Goal: Task Accomplishment & Management: Manage account settings

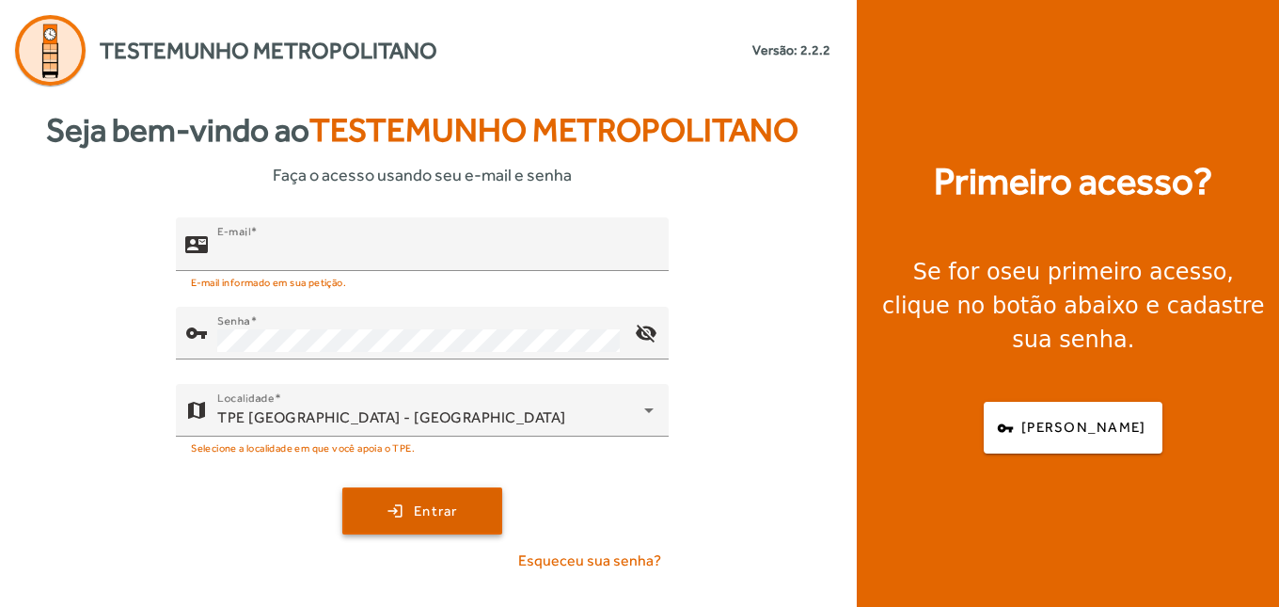
type input "**********"
click at [465, 509] on span "submit" at bounding box center [422, 510] width 156 height 45
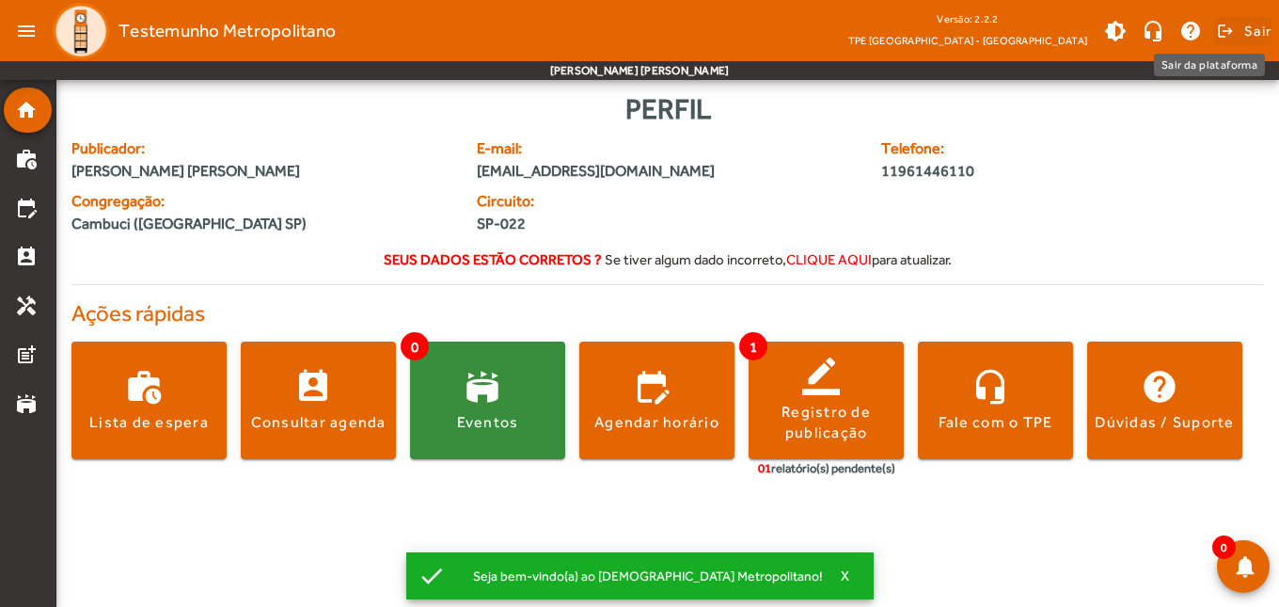
click at [1253, 32] on span "Sair" at bounding box center [1257, 31] width 27 height 30
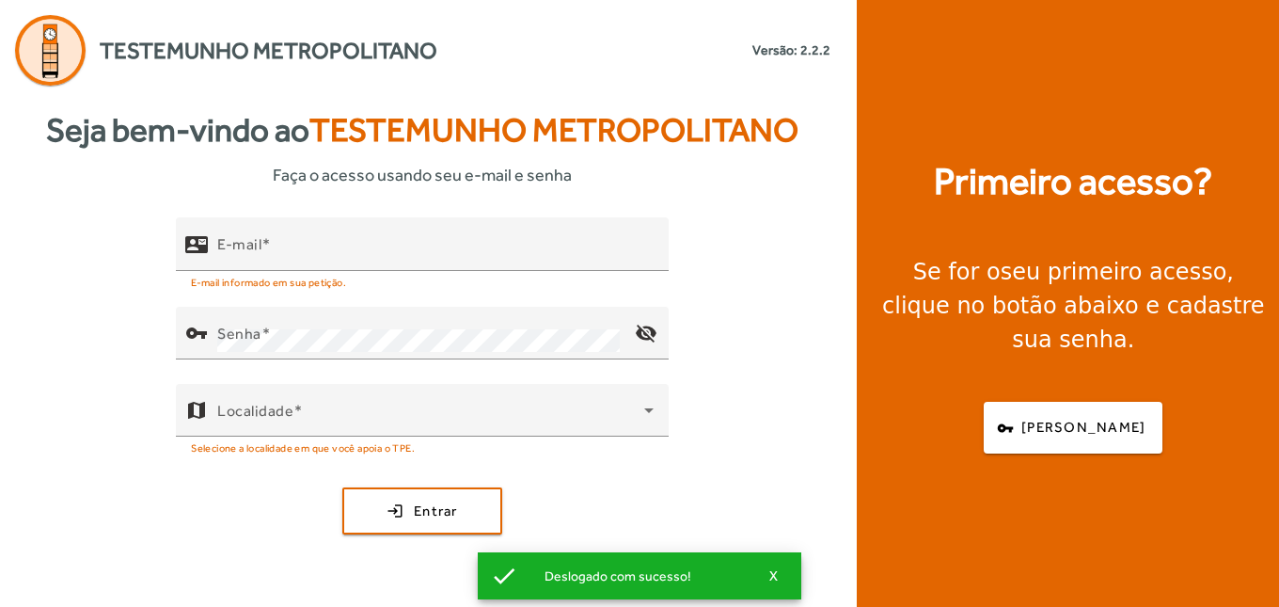
type input "**********"
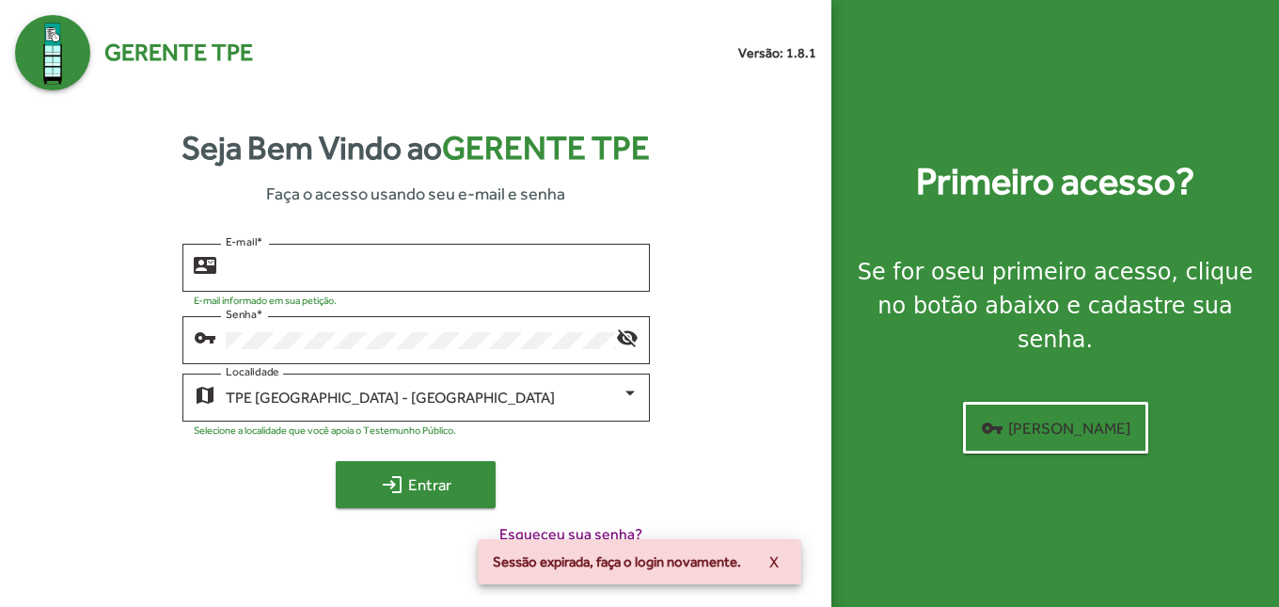
type input "**********"
click at [404, 478] on span "login Entrar" at bounding box center [416, 484] width 126 height 34
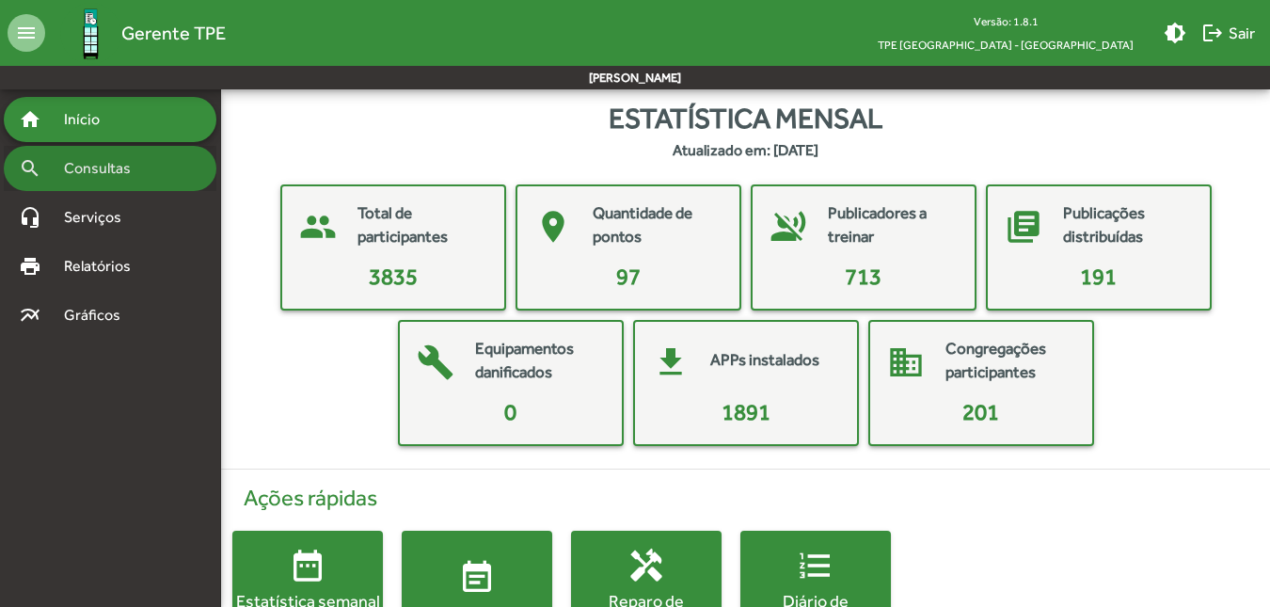
click at [113, 163] on span "Consultas" at bounding box center [104, 168] width 103 height 23
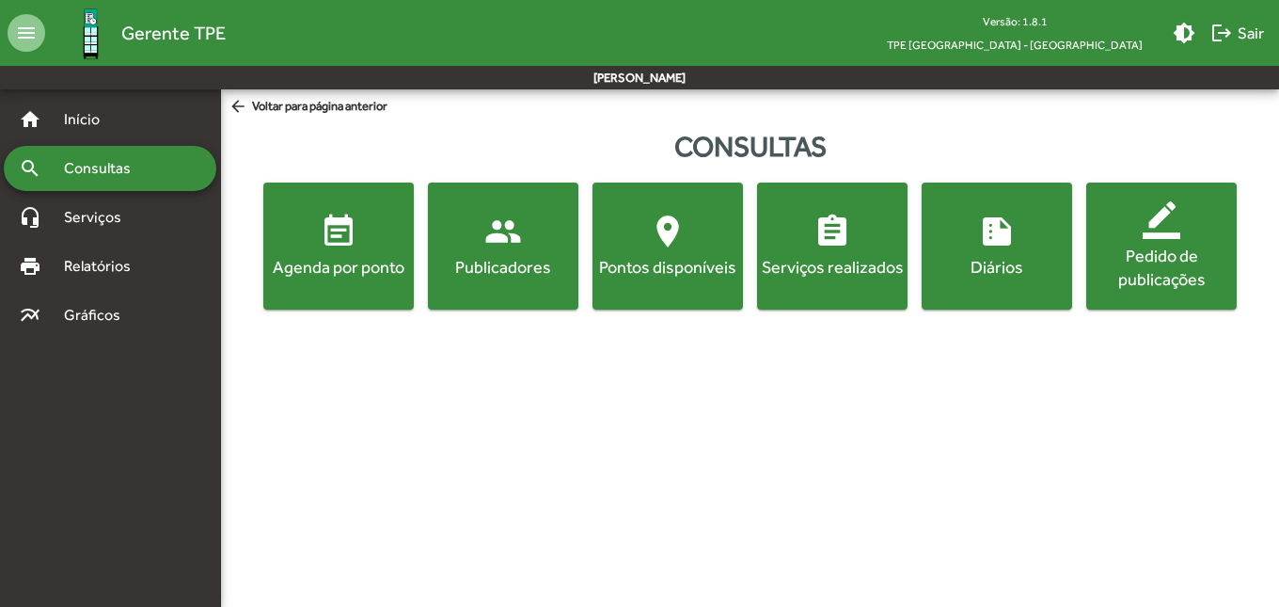
click at [354, 240] on mat-icon "event_note" at bounding box center [339, 232] width 38 height 38
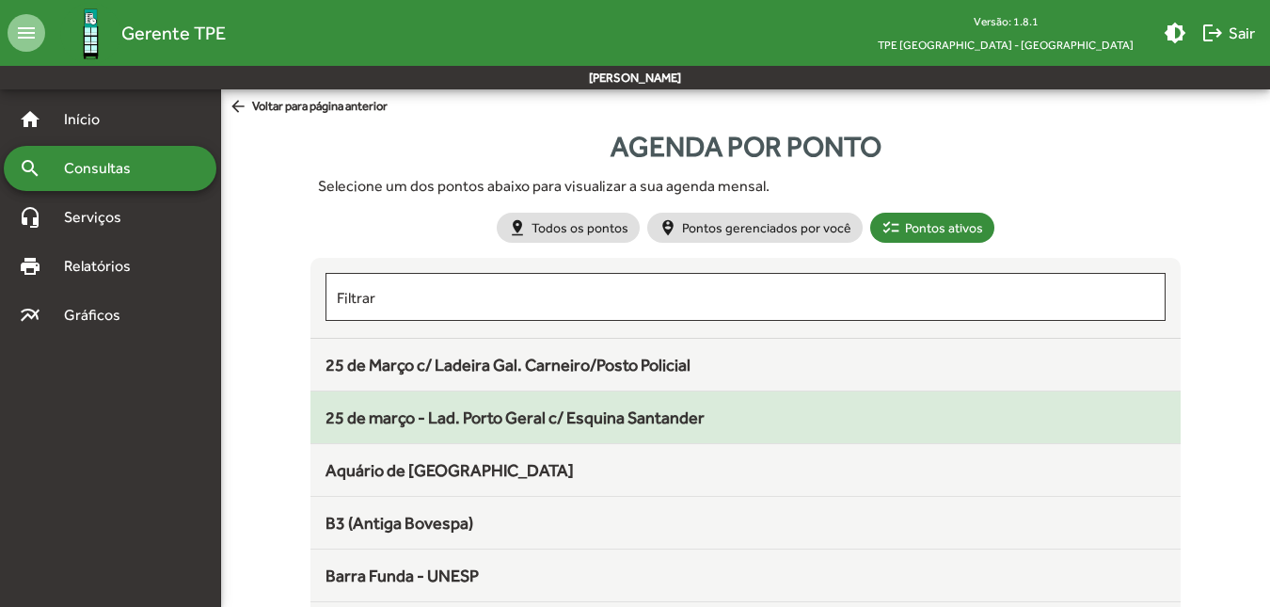
click at [476, 420] on span "25 de março - Lad. Porto Geral c/ Esquina Santander" at bounding box center [514, 417] width 379 height 20
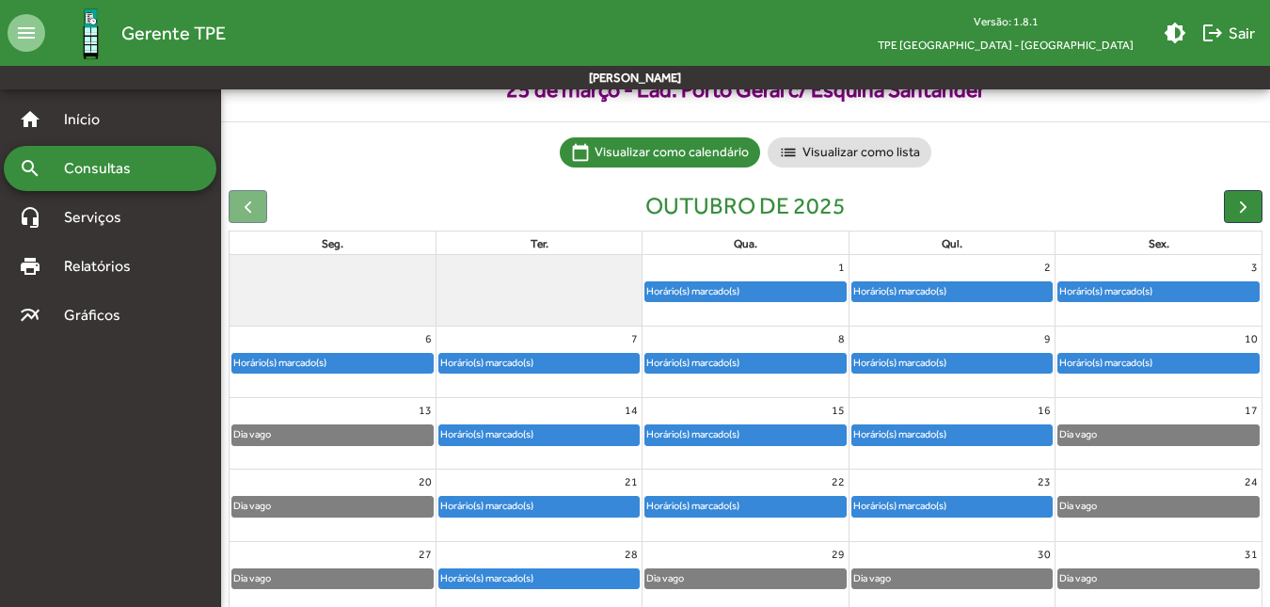
scroll to position [172, 0]
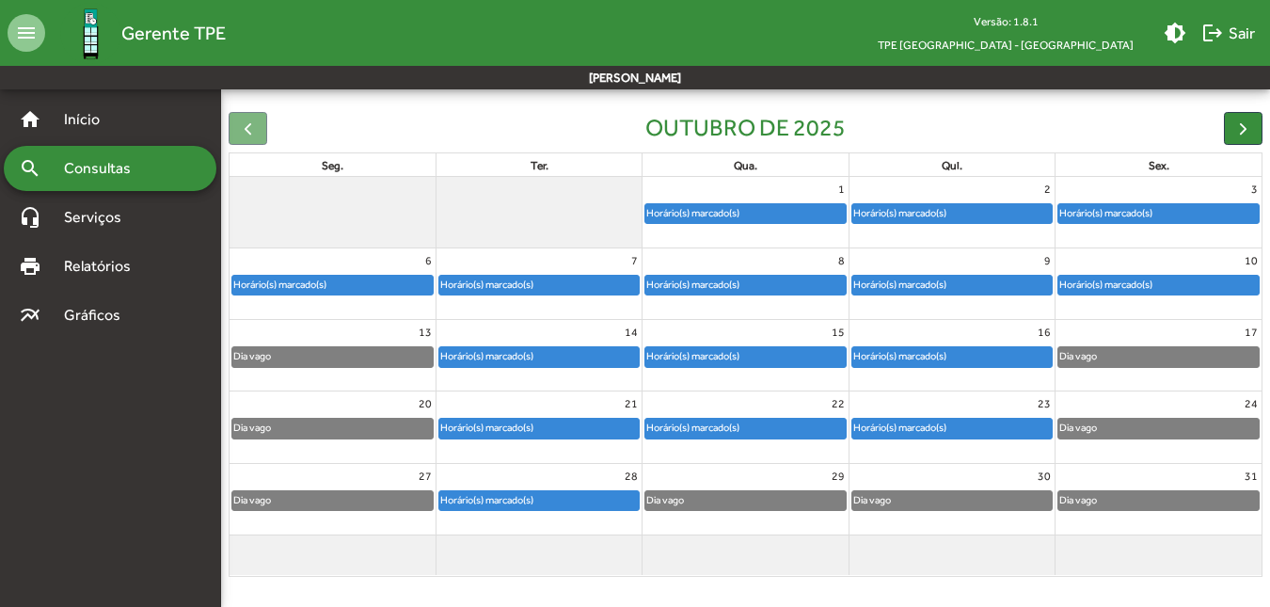
click at [736, 430] on div "Horário(s) marcado(s)" at bounding box center [692, 428] width 95 height 18
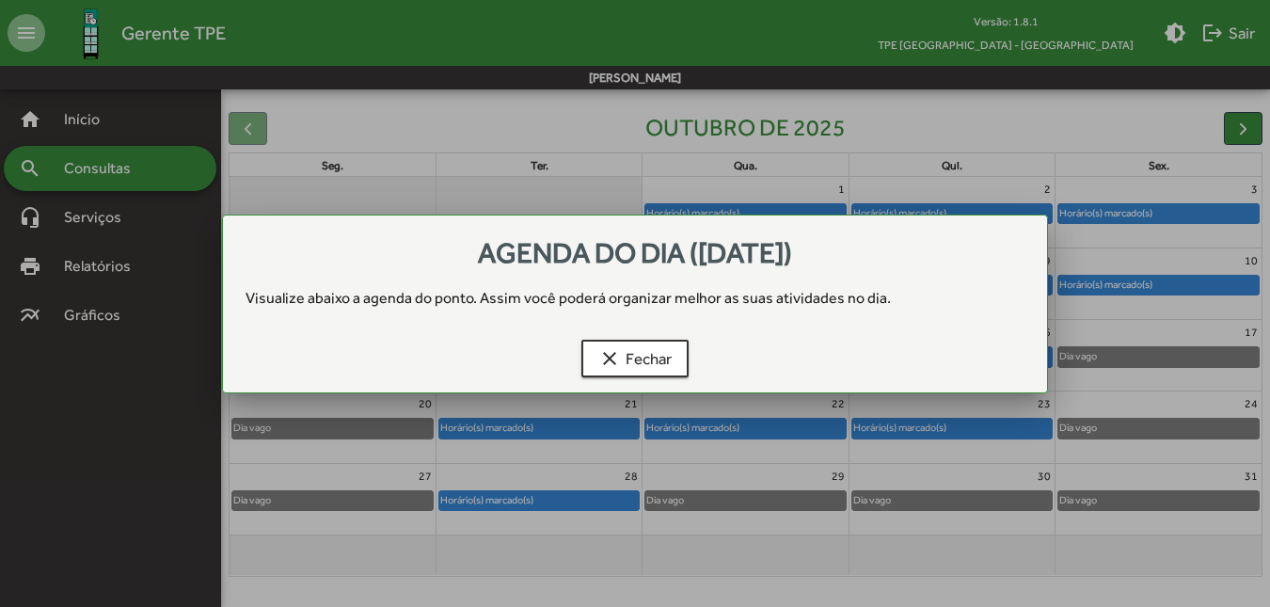
scroll to position [0, 0]
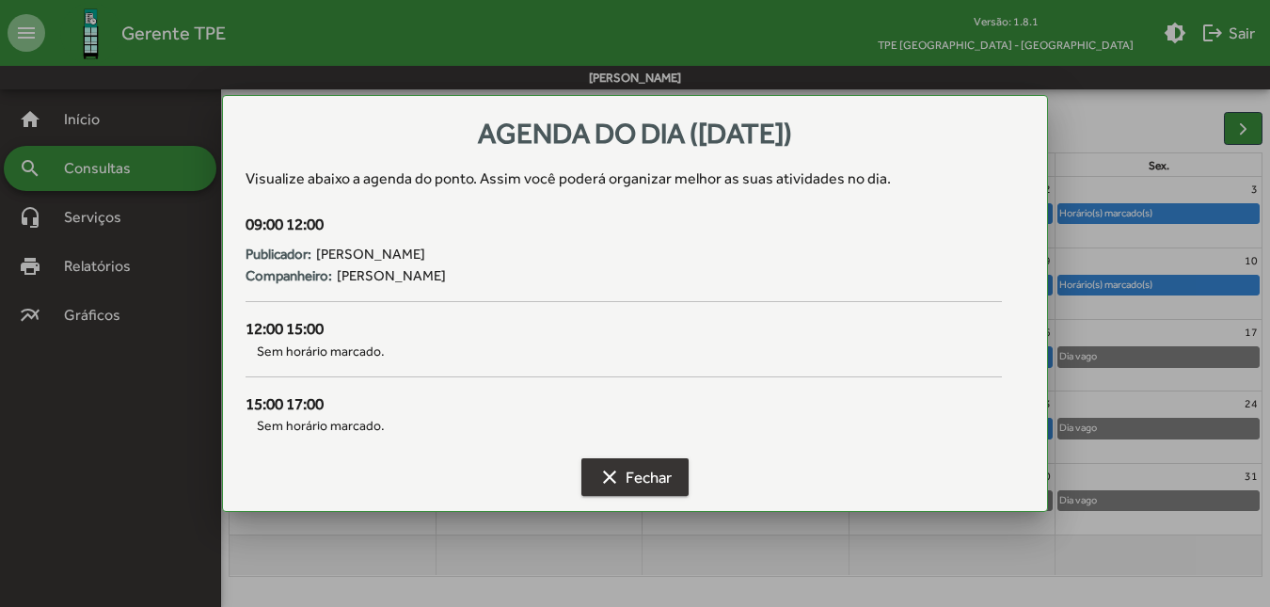
click at [666, 477] on span "clear Fechar" at bounding box center [634, 477] width 73 height 34
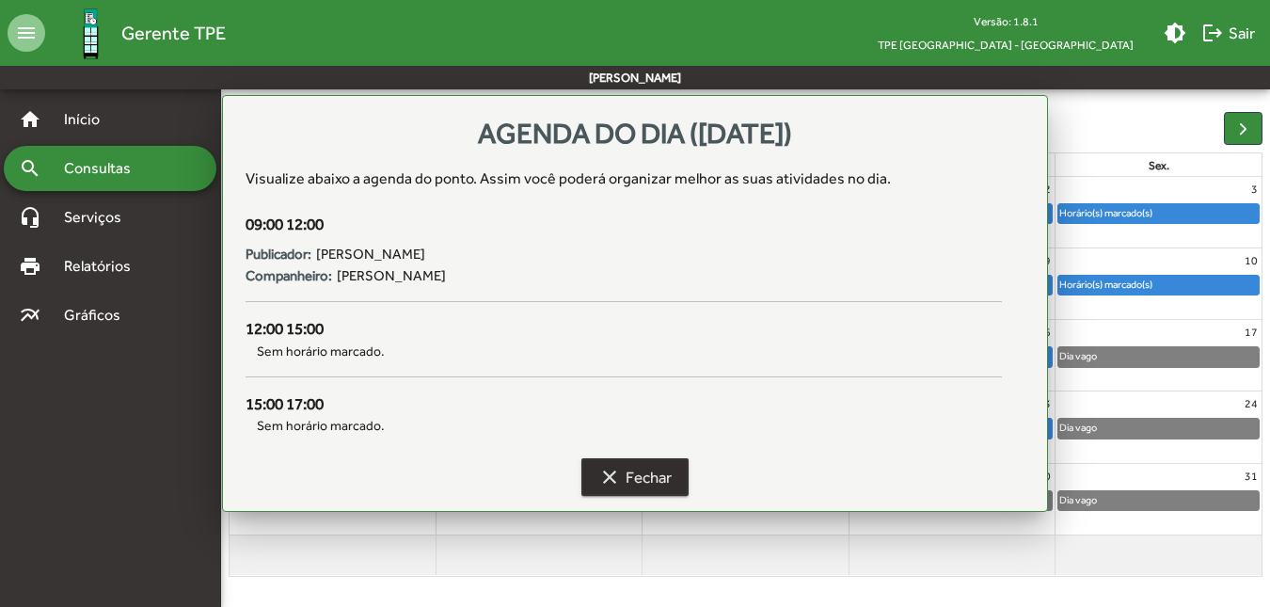
scroll to position [172, 0]
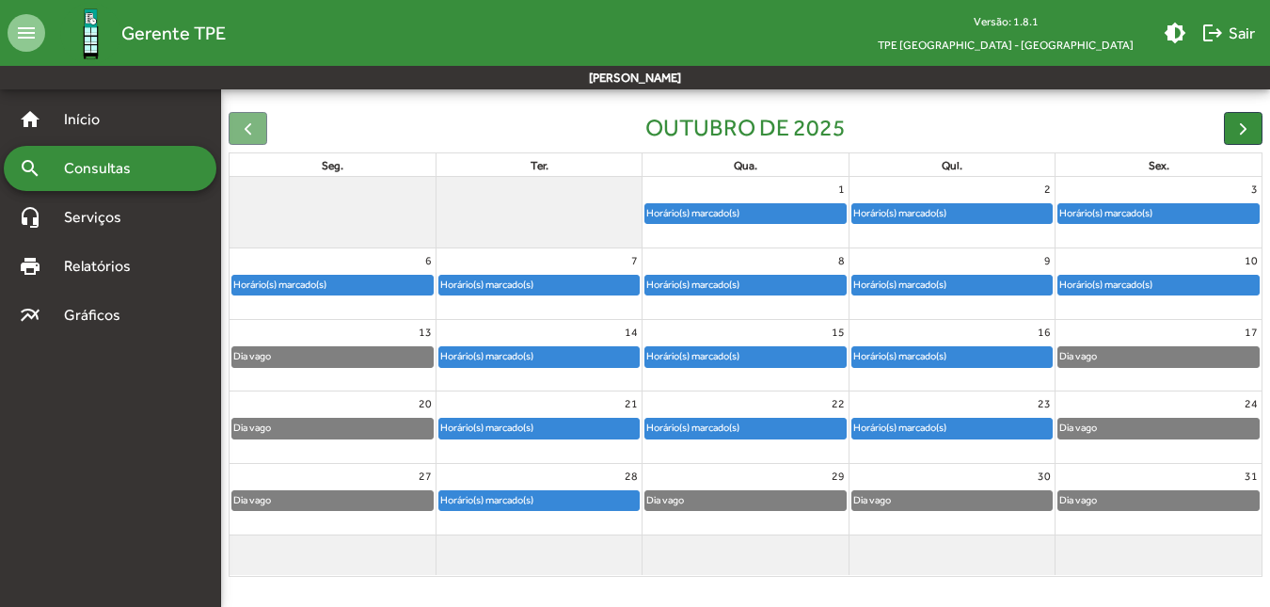
click at [698, 417] on div "Horário(s) marcado(s)" at bounding box center [744, 428] width 205 height 22
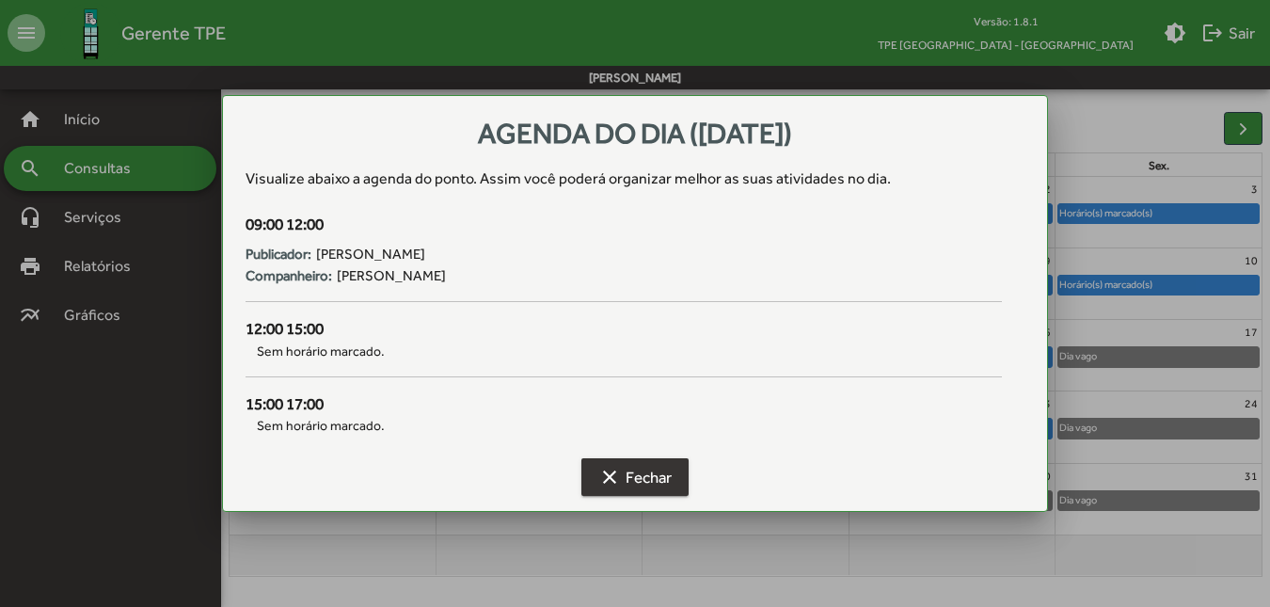
click at [609, 459] on button "clear Fechar" at bounding box center [634, 477] width 107 height 38
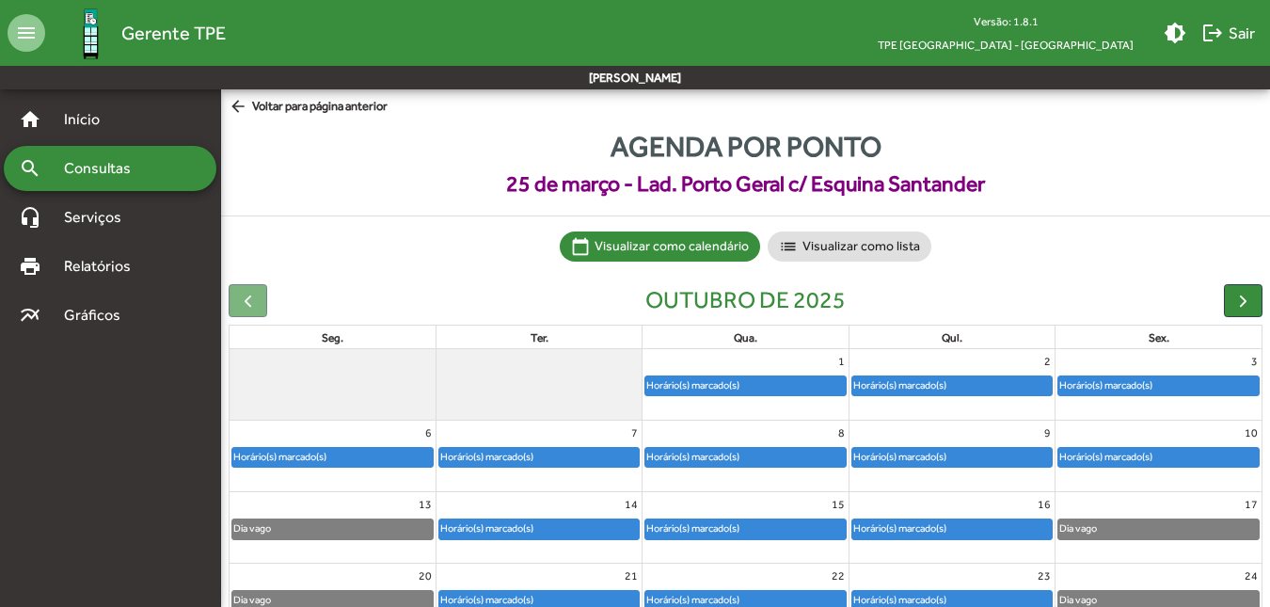
scroll to position [172, 0]
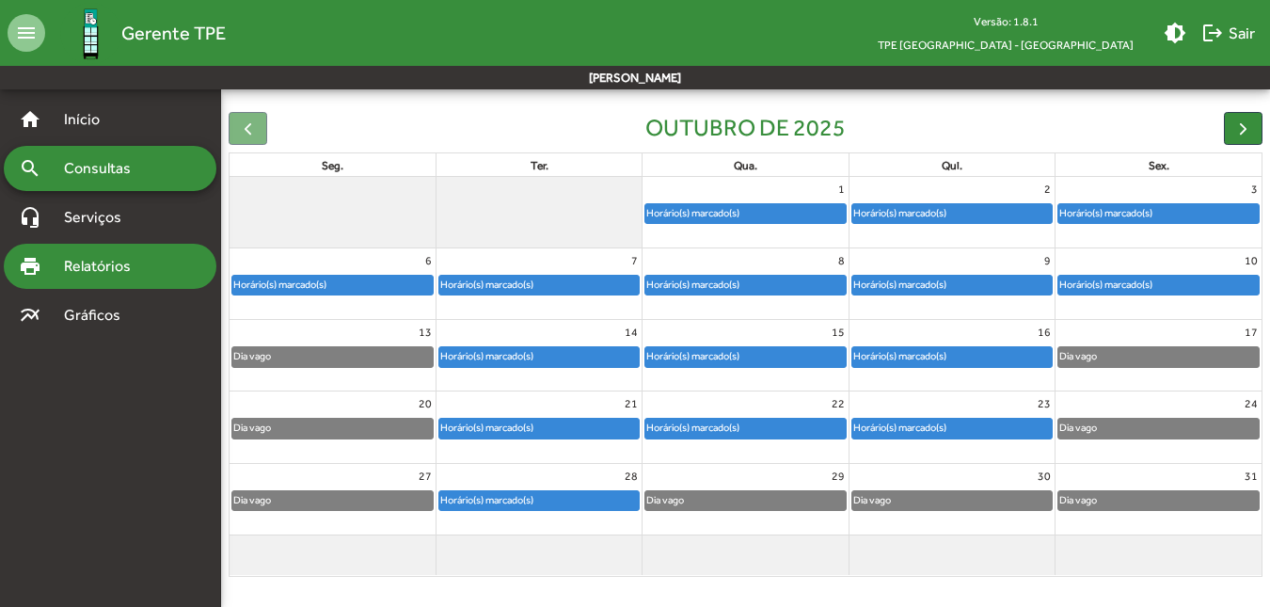
click at [83, 268] on span "Relatórios" at bounding box center [104, 266] width 103 height 23
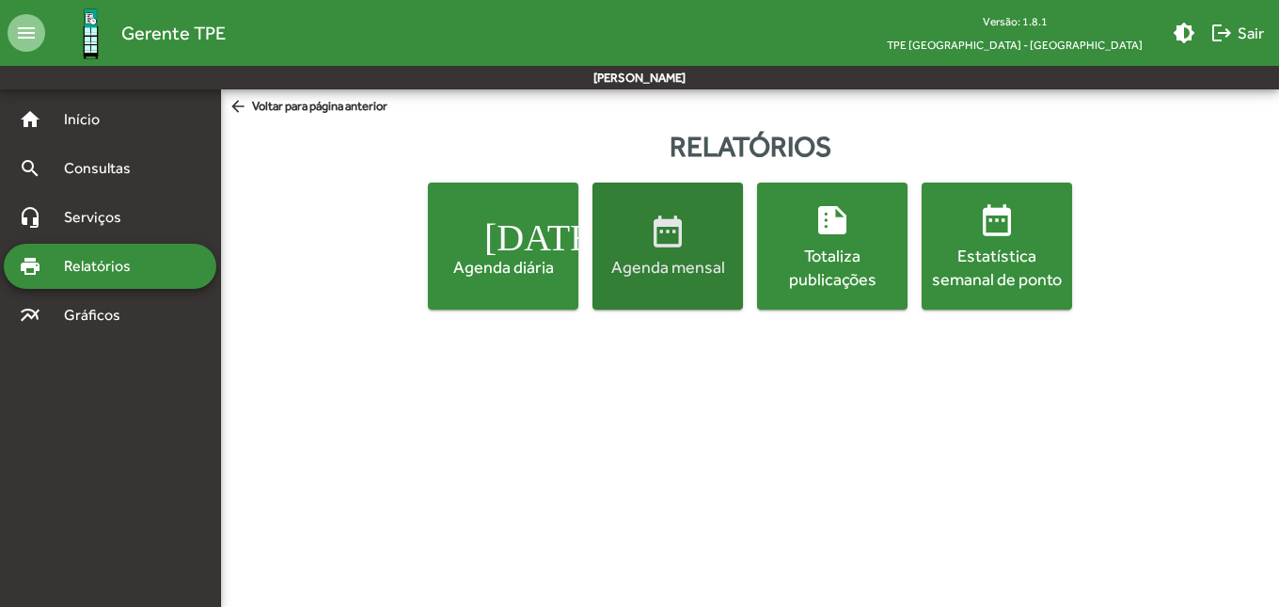
click at [639, 236] on span "date_range Agenda mensal" at bounding box center [667, 246] width 143 height 66
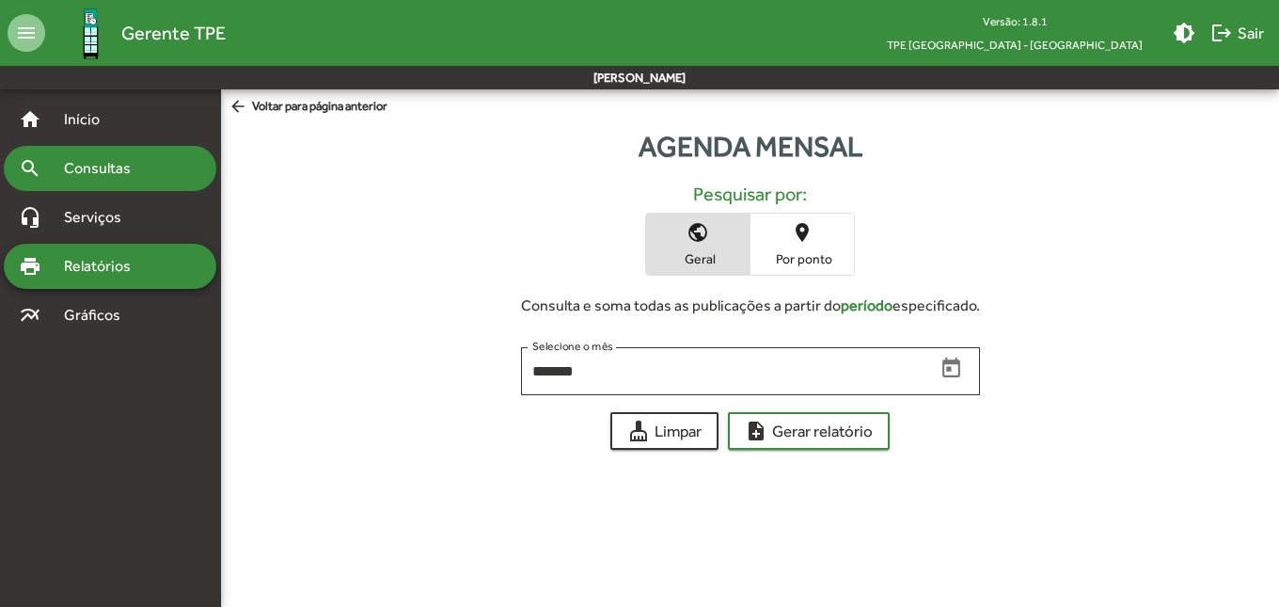
click at [86, 166] on span "Consultas" at bounding box center [104, 168] width 103 height 23
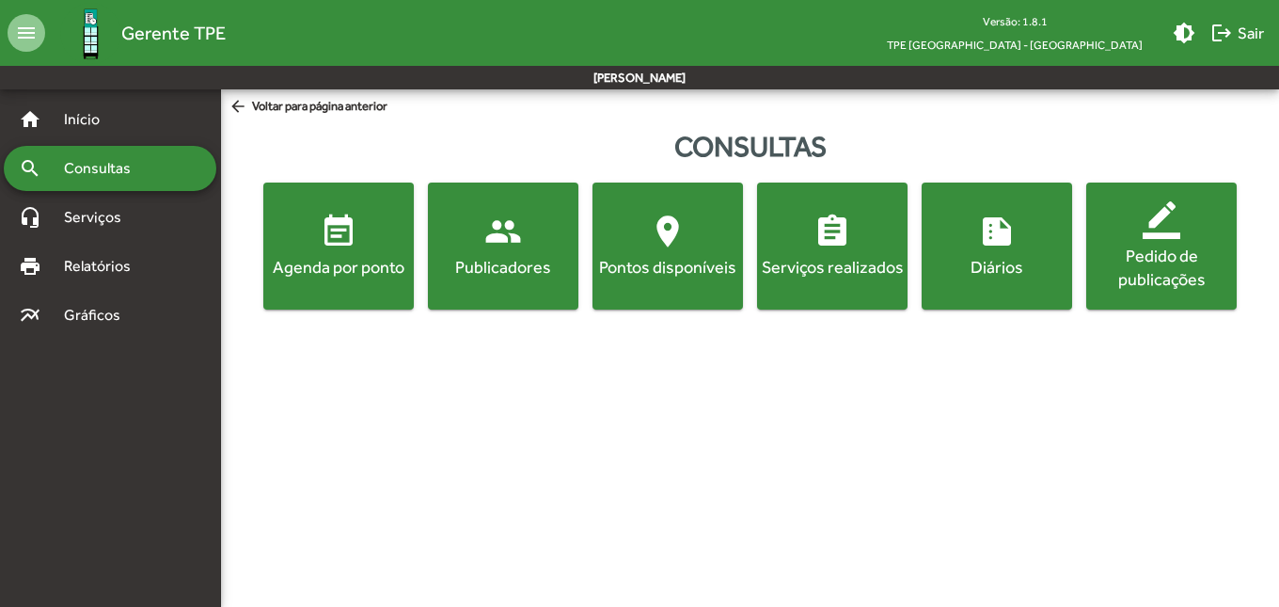
click at [359, 256] on div "Agenda por ponto" at bounding box center [338, 267] width 143 height 24
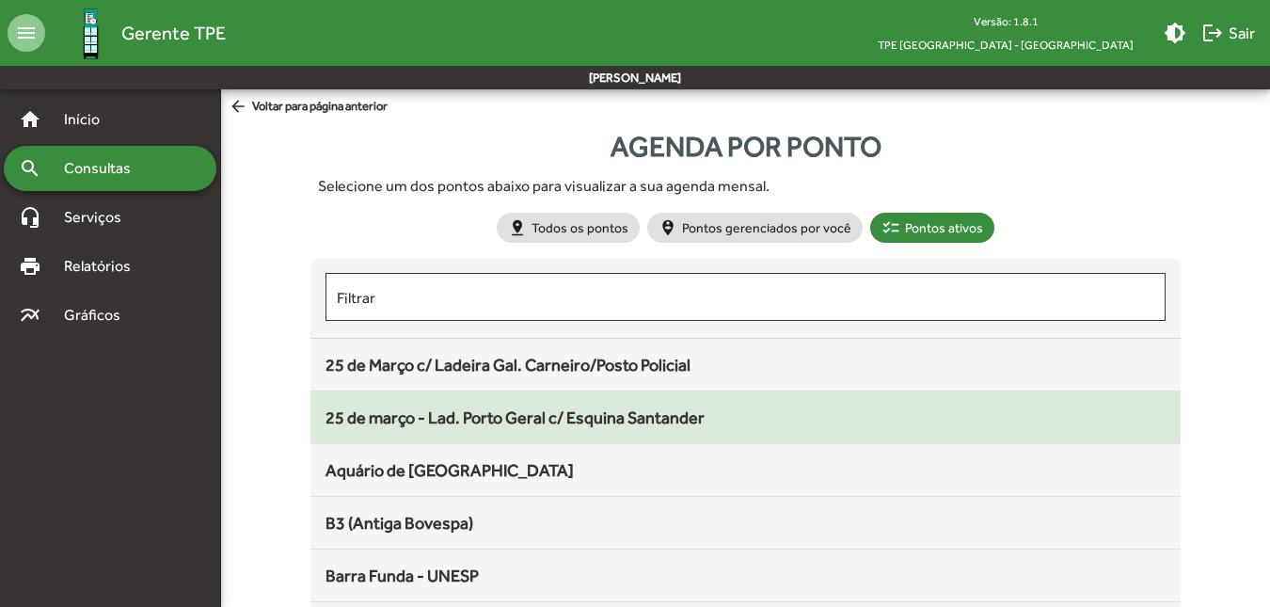
click at [463, 421] on span "25 de março - Lad. Porto Geral c/ Esquina Santander" at bounding box center [514, 417] width 379 height 20
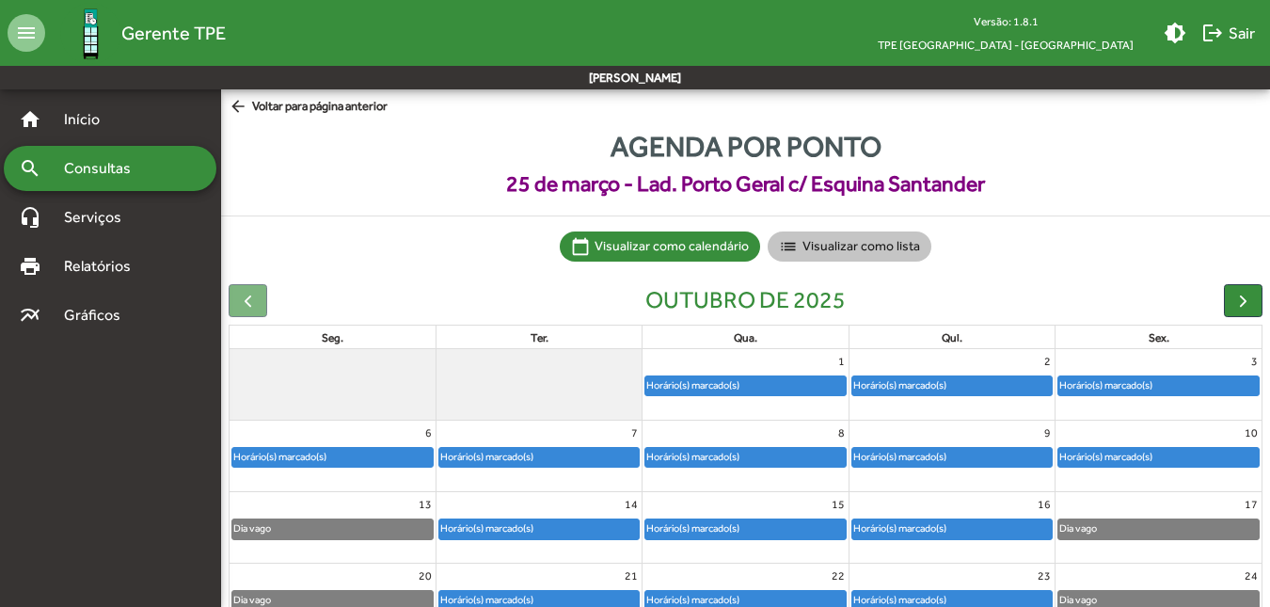
scroll to position [172, 0]
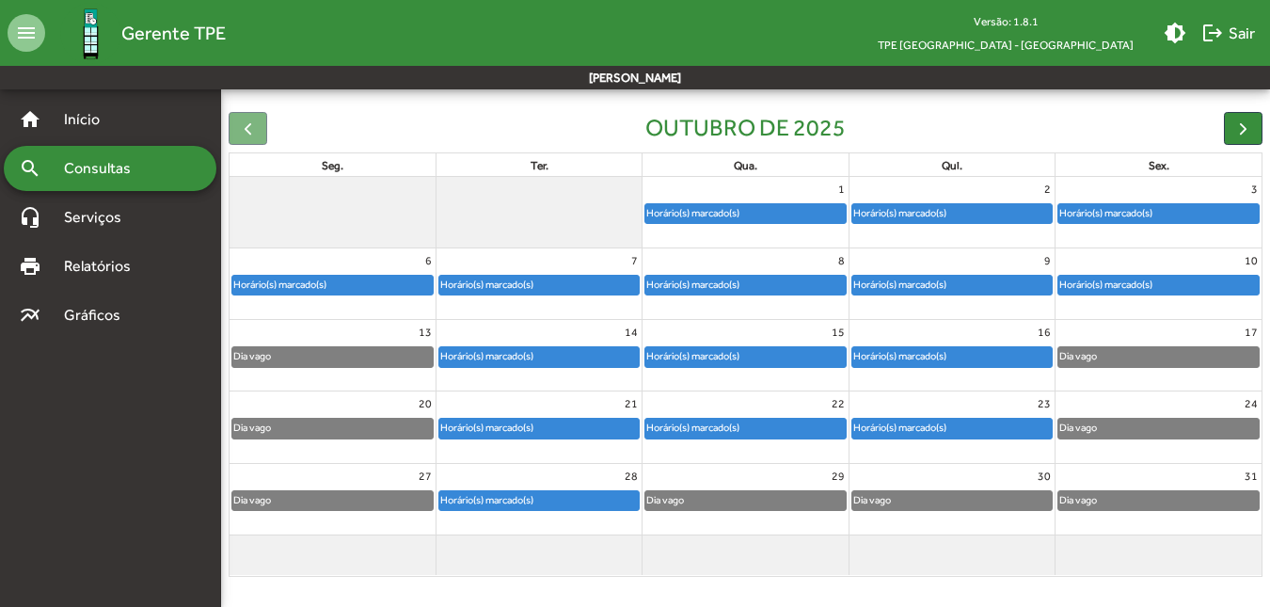
click at [1186, 218] on div "Horário(s) marcado(s)" at bounding box center [1158, 213] width 200 height 19
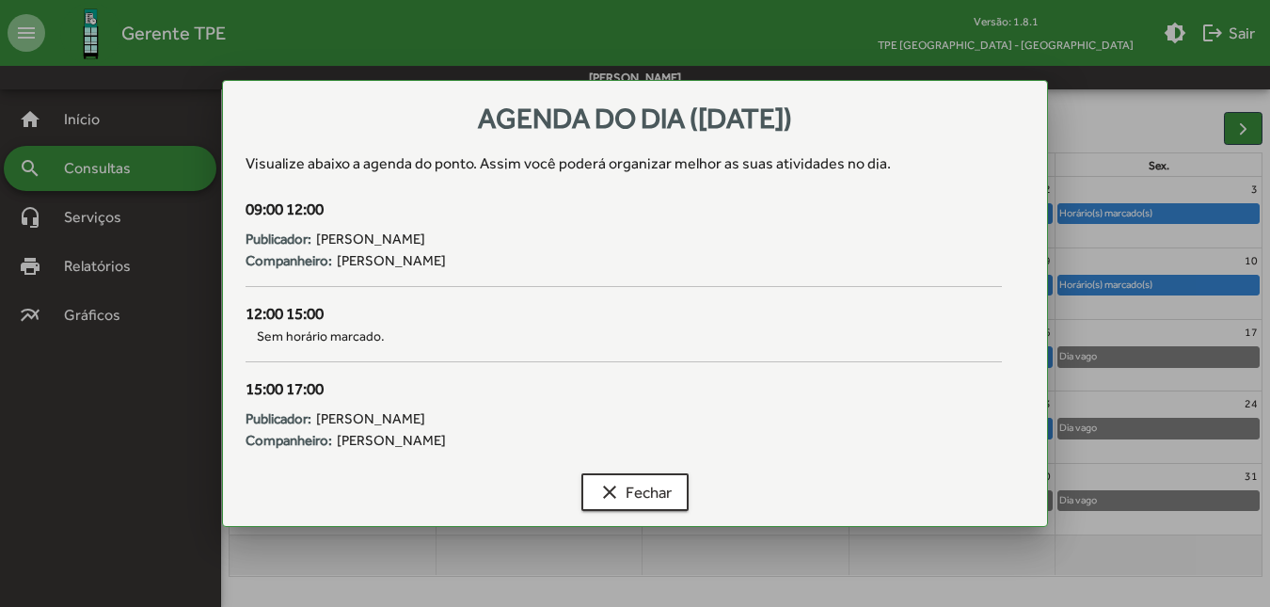
scroll to position [0, 0]
click at [632, 487] on span "clear Fechar" at bounding box center [634, 492] width 73 height 34
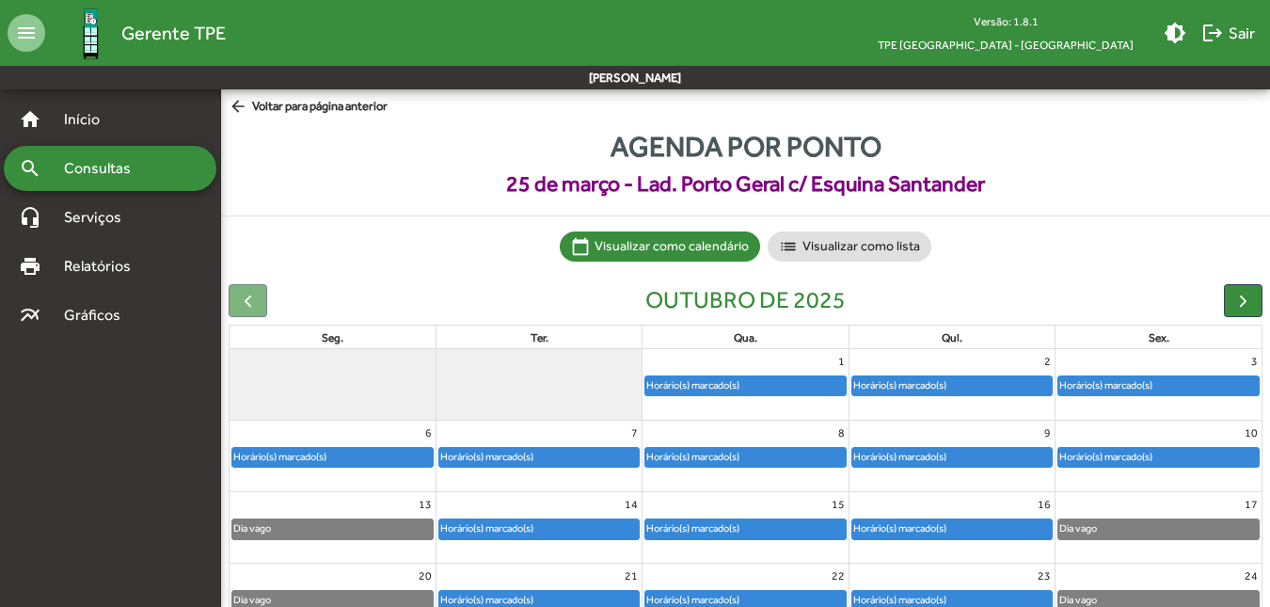
scroll to position [172, 0]
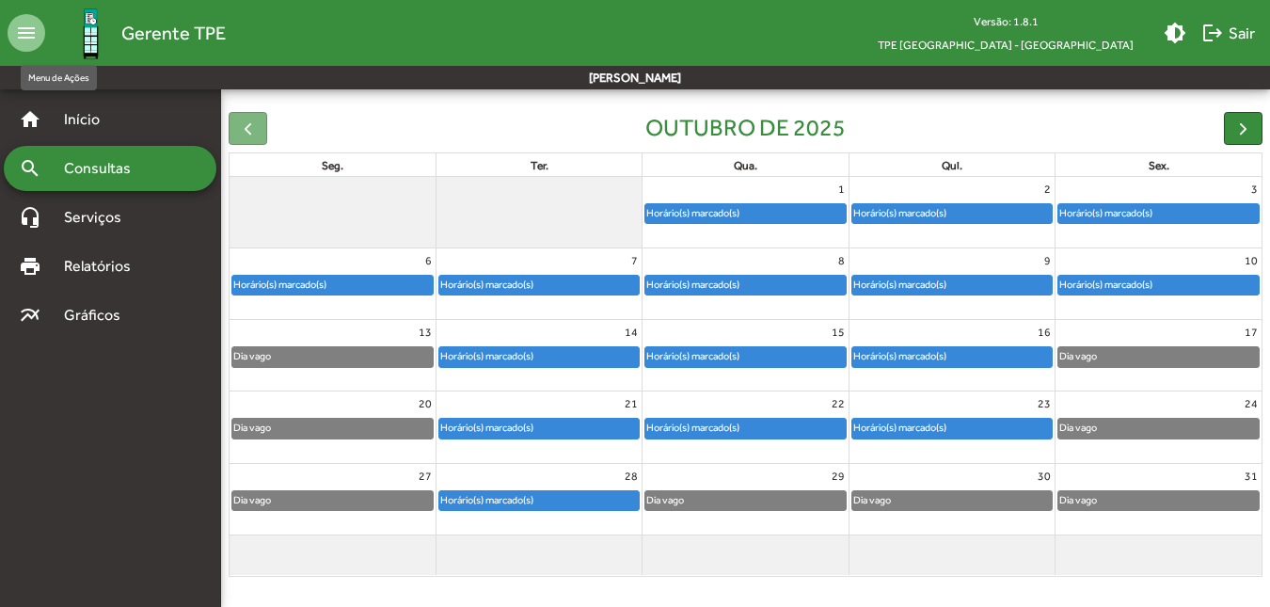
click at [38, 28] on mat-icon "menu" at bounding box center [27, 33] width 38 height 38
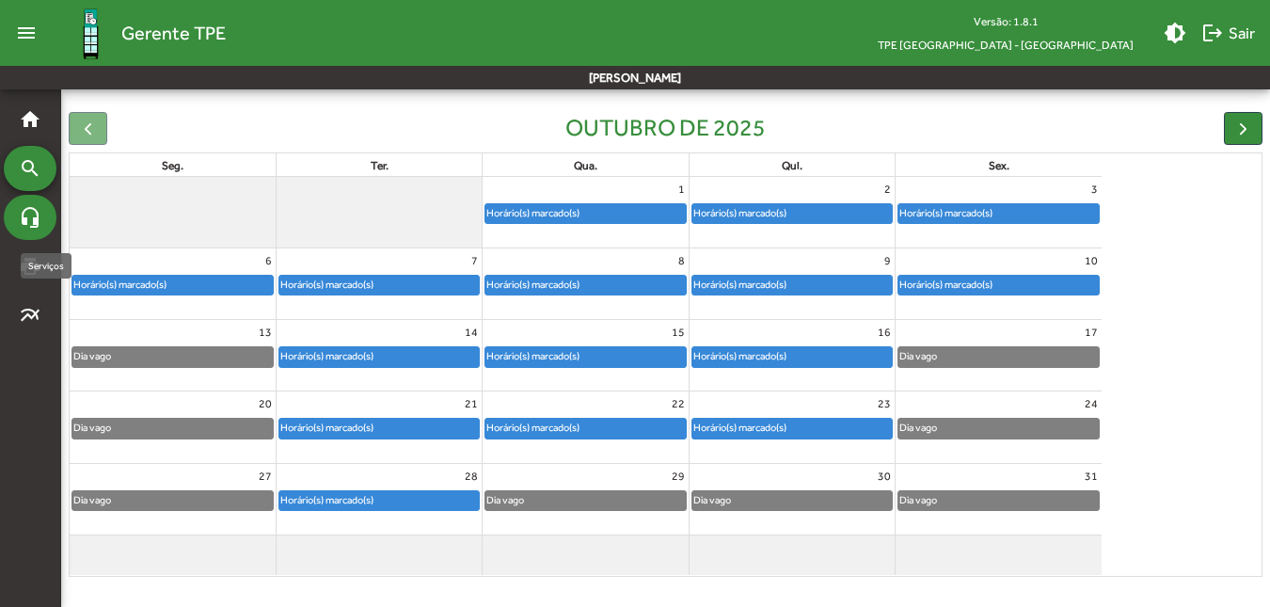
click at [29, 216] on mat-icon "headset_mic" at bounding box center [30, 217] width 23 height 23
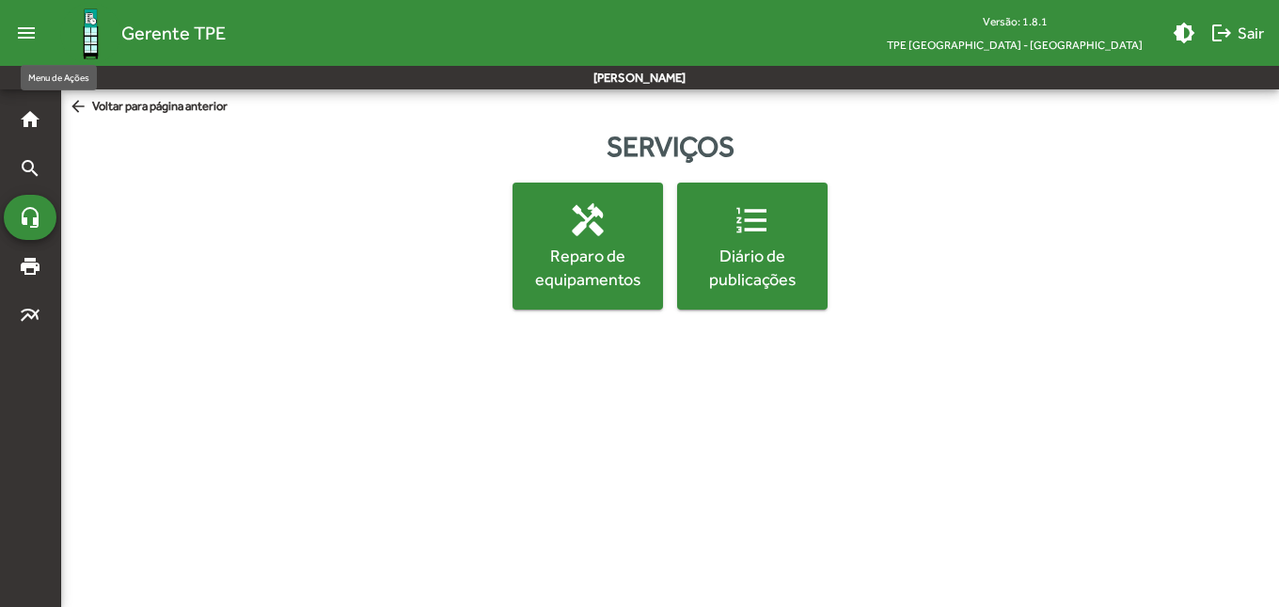
click at [28, 33] on mat-icon "menu" at bounding box center [27, 33] width 38 height 38
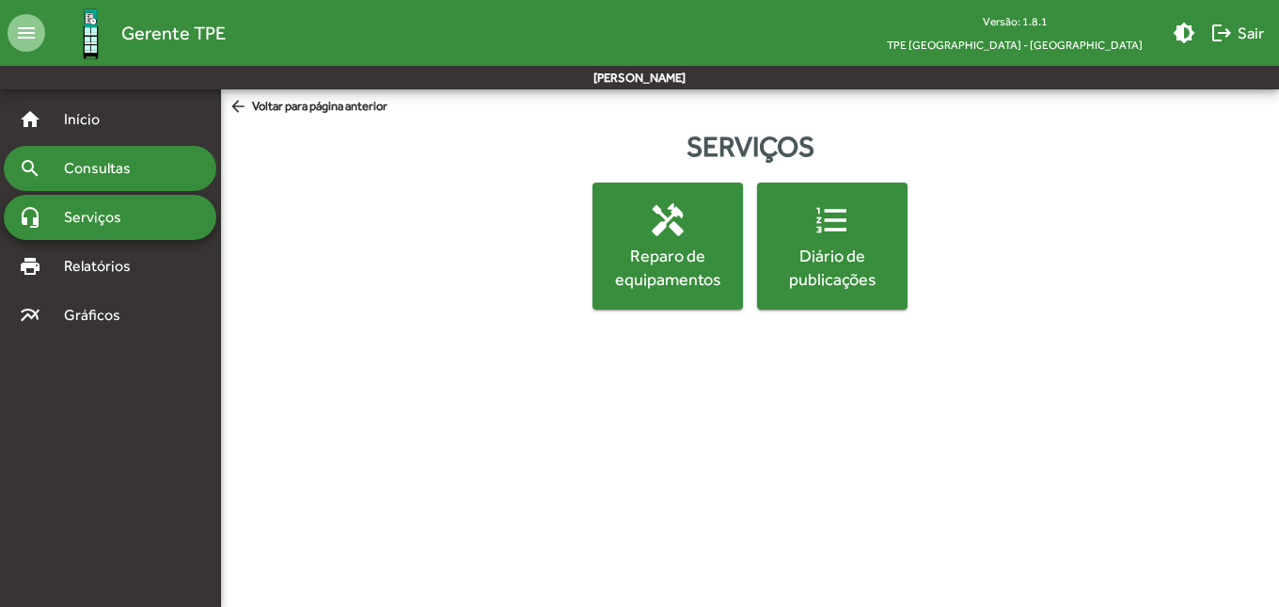
click at [119, 165] on span "Consultas" at bounding box center [104, 168] width 103 height 23
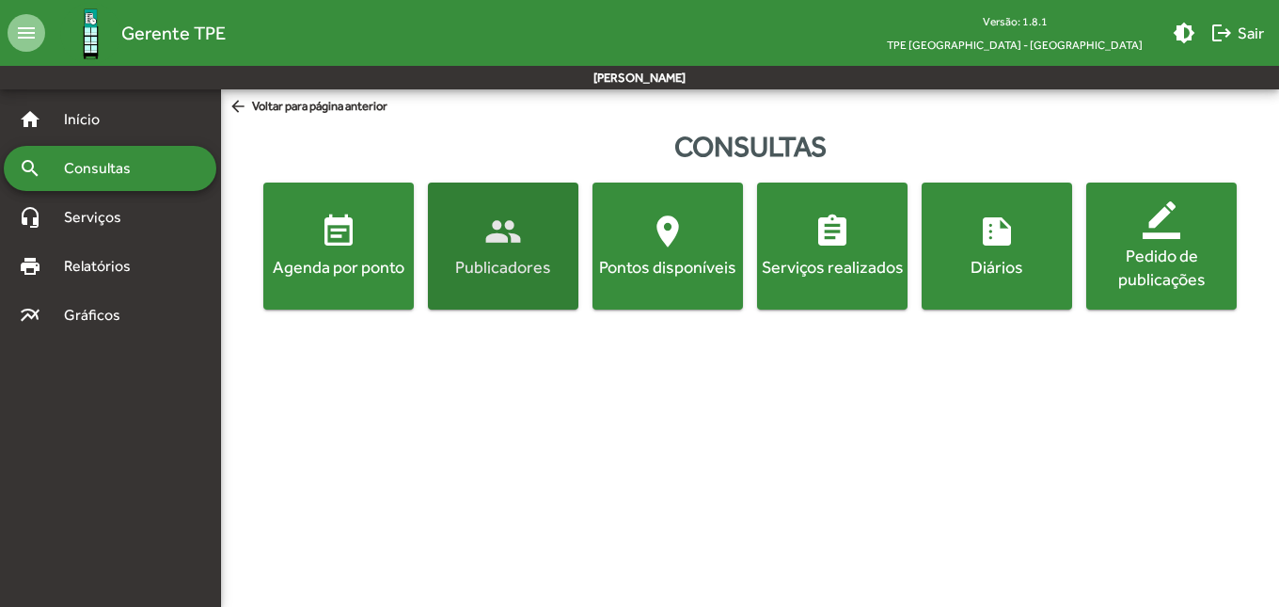
click at [480, 248] on span "people Publicadores" at bounding box center [503, 246] width 143 height 66
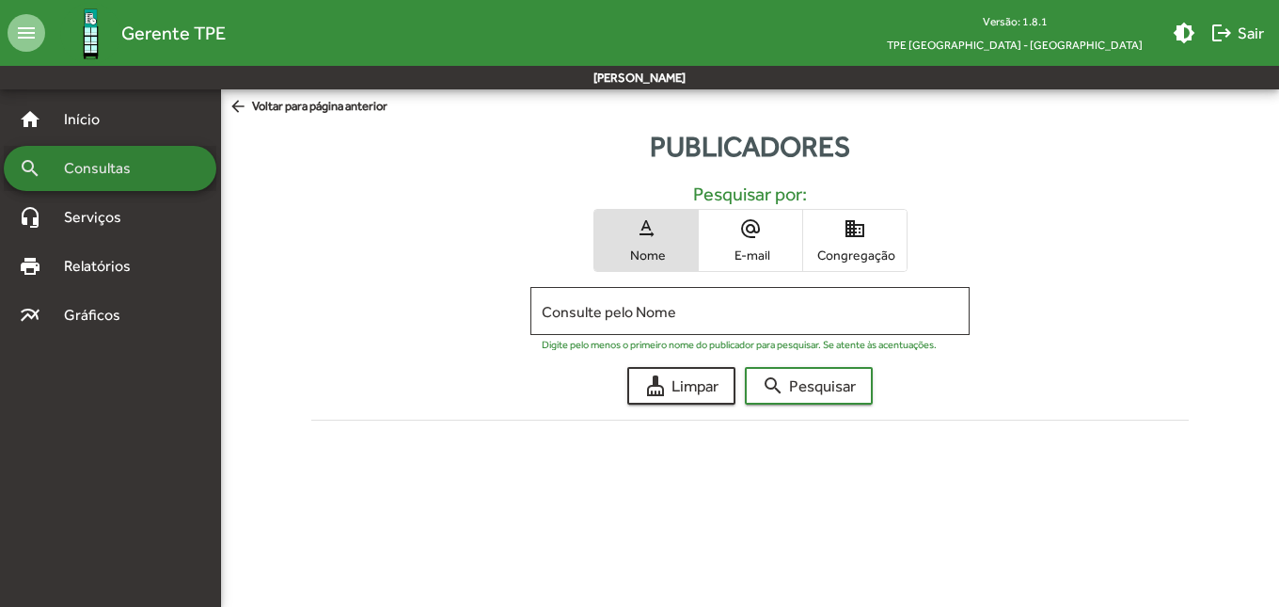
click at [134, 177] on span "Consultas" at bounding box center [104, 168] width 103 height 23
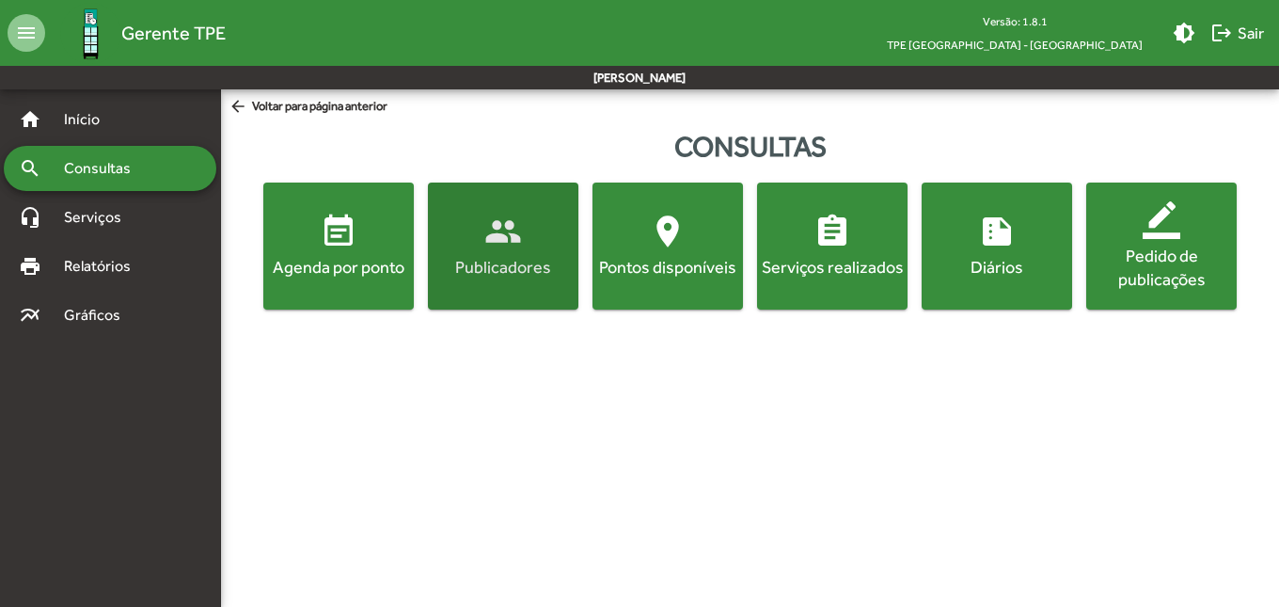
click at [479, 244] on span "people Publicadores" at bounding box center [503, 246] width 143 height 66
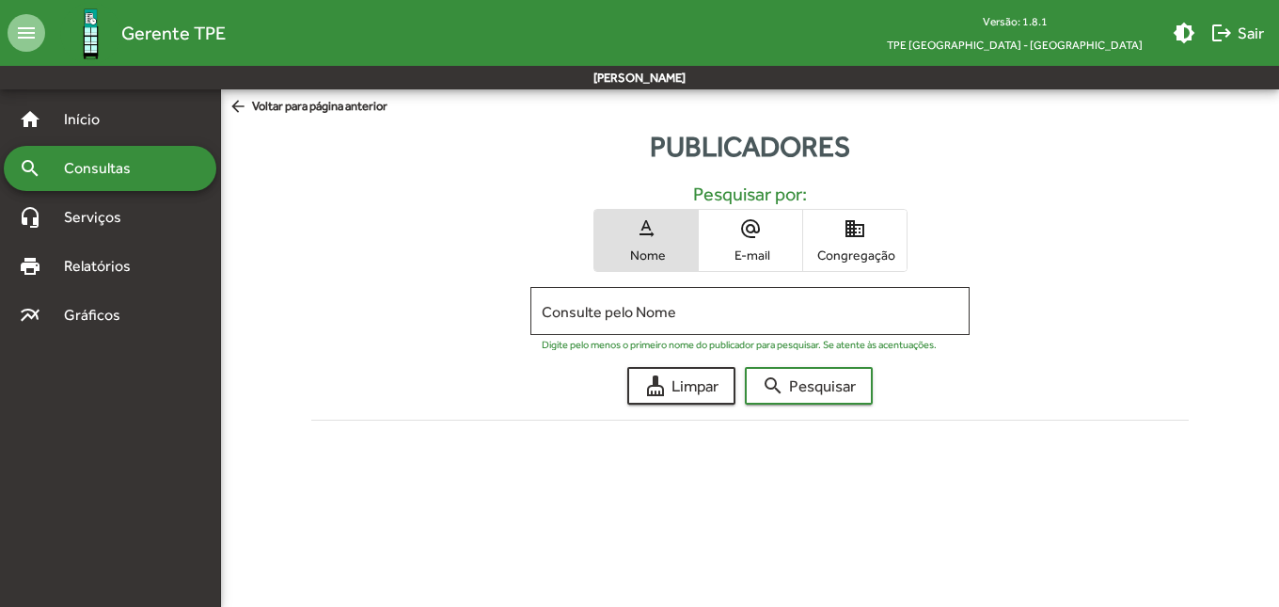
click at [73, 171] on span "Consultas" at bounding box center [104, 168] width 103 height 23
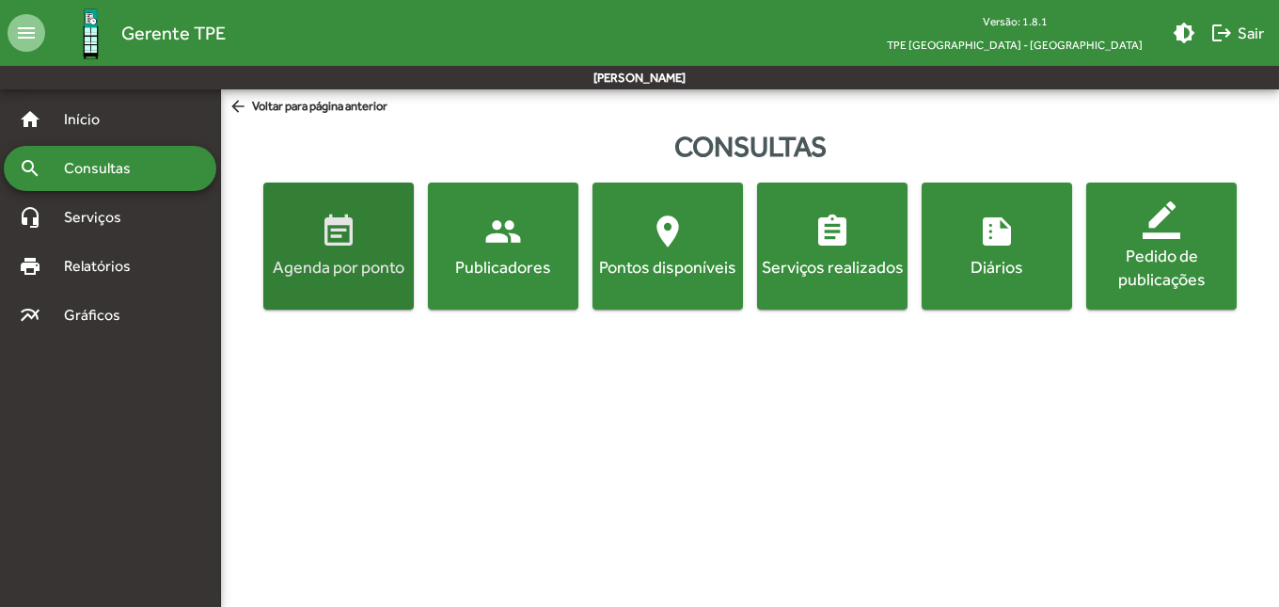
click at [356, 244] on span "event_note Agenda por ponto" at bounding box center [338, 246] width 143 height 66
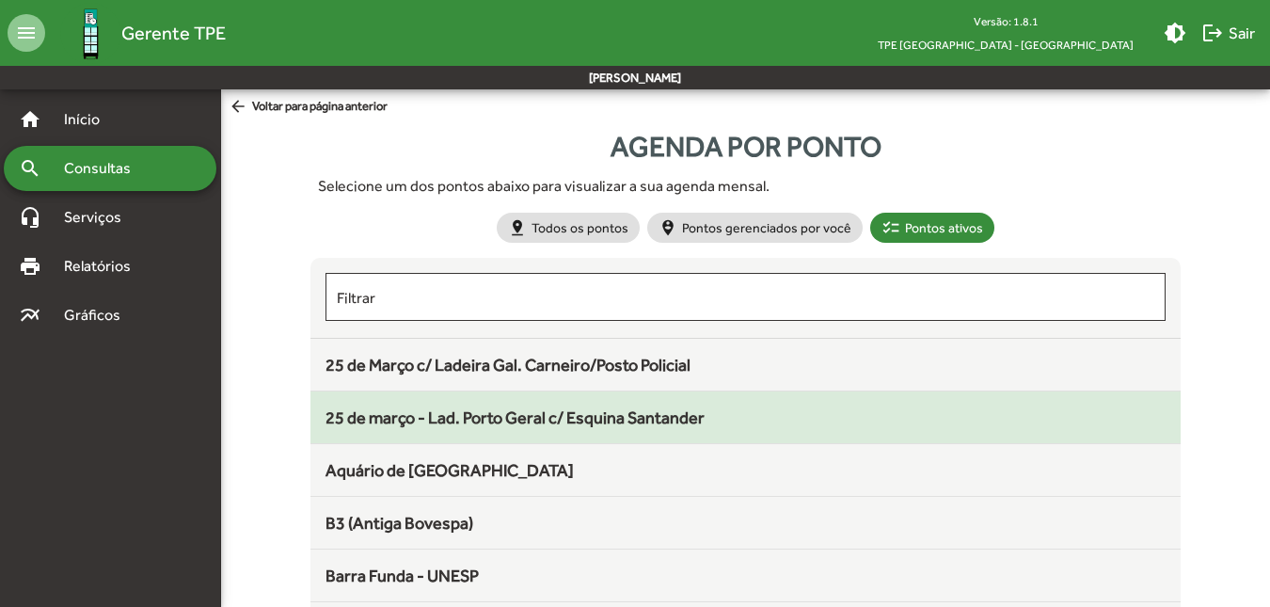
click at [446, 424] on span "25 de março - Lad. Porto Geral c/ Esquina Santander" at bounding box center [514, 417] width 379 height 20
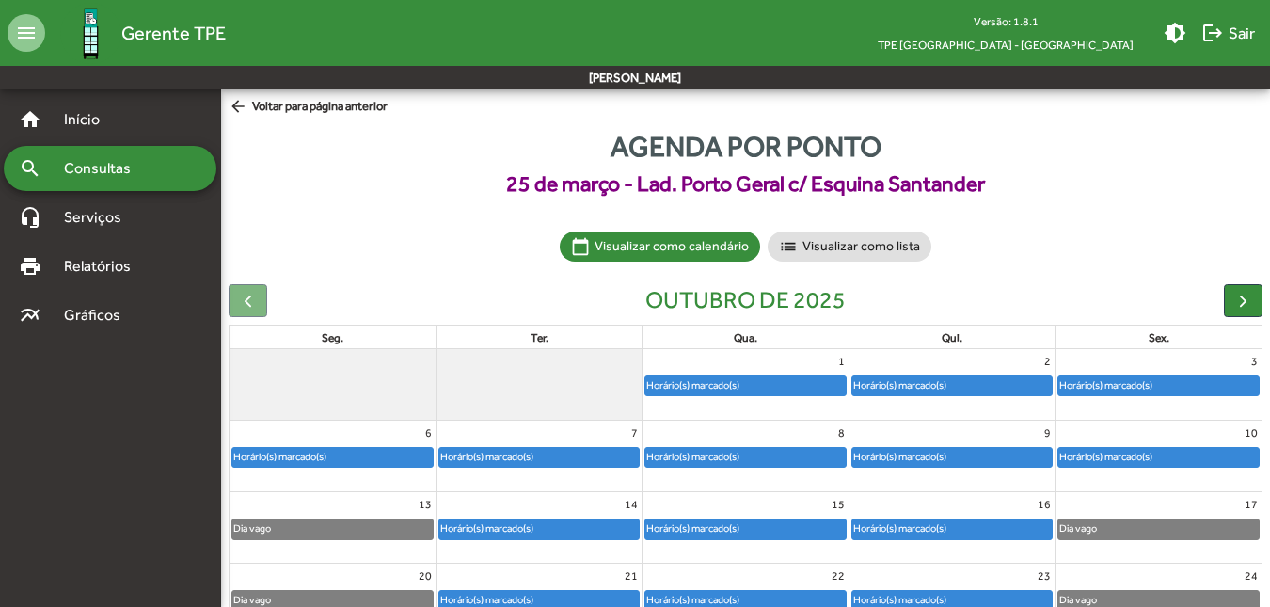
click at [751, 377] on div "Horário(s) marcado(s)" at bounding box center [744, 385] width 199 height 19
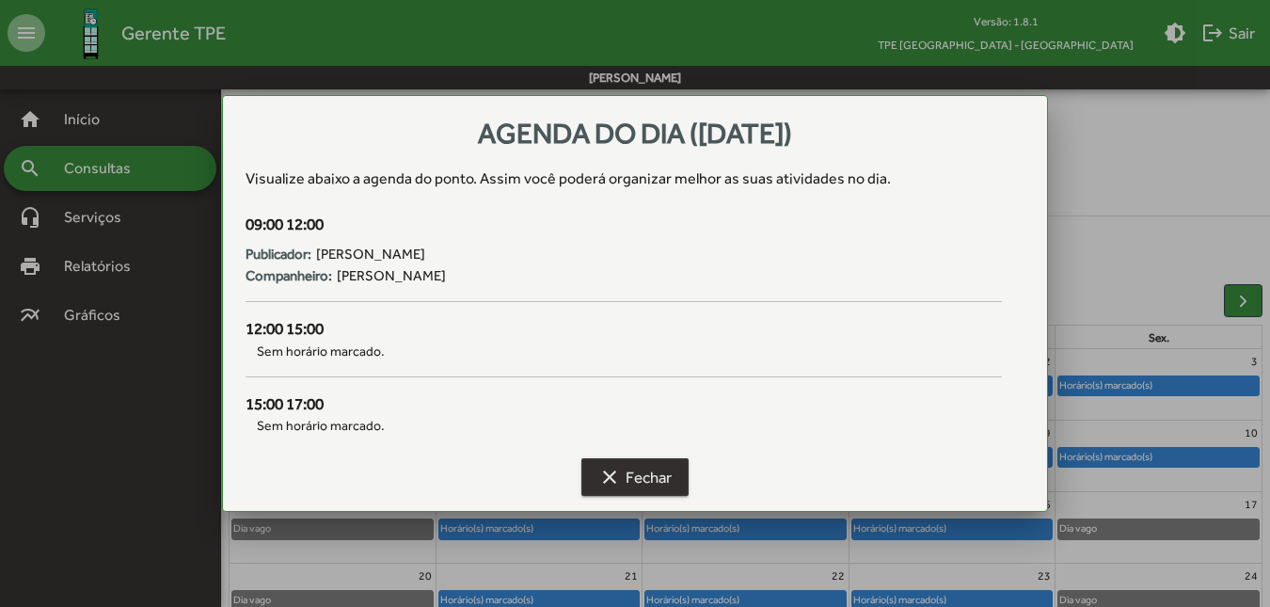
click at [657, 483] on span "clear Fechar" at bounding box center [634, 477] width 73 height 34
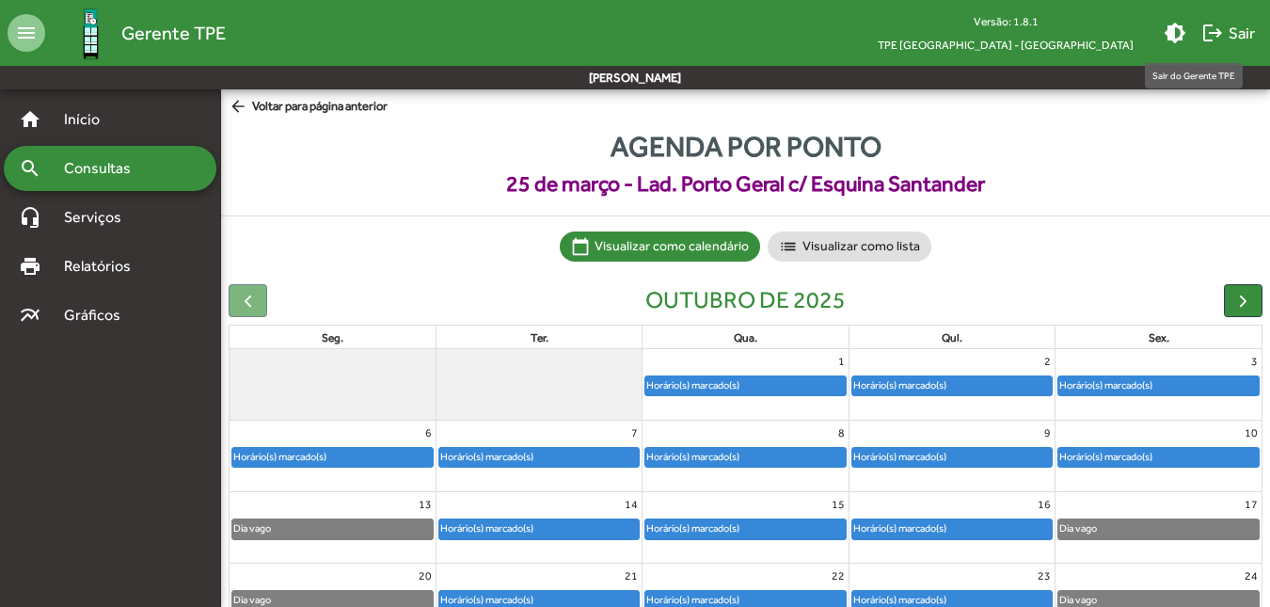
click at [1228, 25] on span "logout Sair" at bounding box center [1228, 33] width 54 height 34
